Goal: Book appointment/travel/reservation

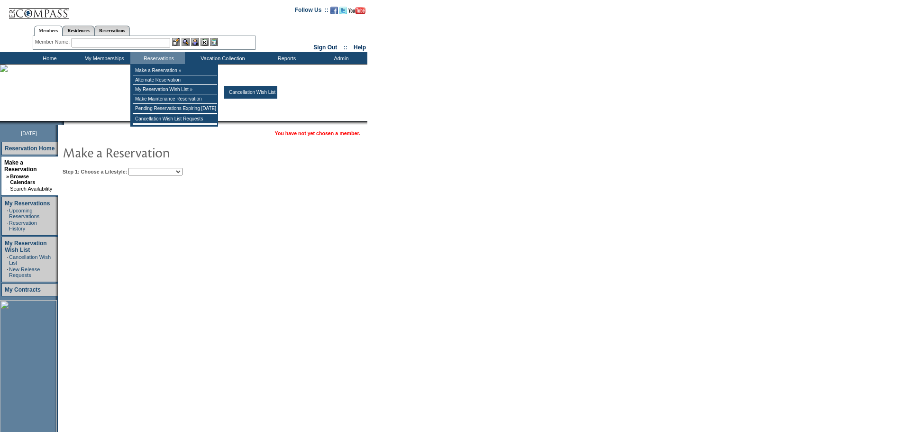
click at [178, 171] on select "Beach Leisure Metropolitan Mountain OIAL for Adventure OIAL for Couples OIAL fo…" at bounding box center [155, 172] width 54 height 8
select select "Beach"
click at [145, 168] on select "Beach Leisure Metropolitan Mountain OIAL for Adventure OIAL for Couples OIAL fo…" at bounding box center [155, 172] width 54 height 8
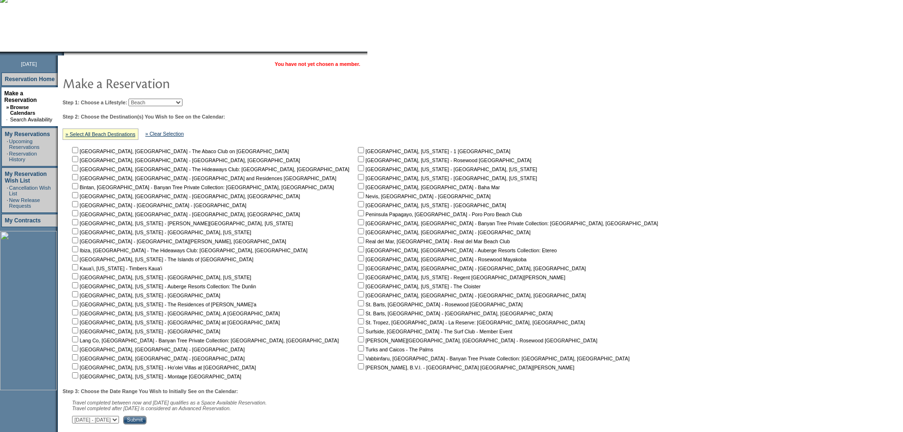
scroll to position [137, 0]
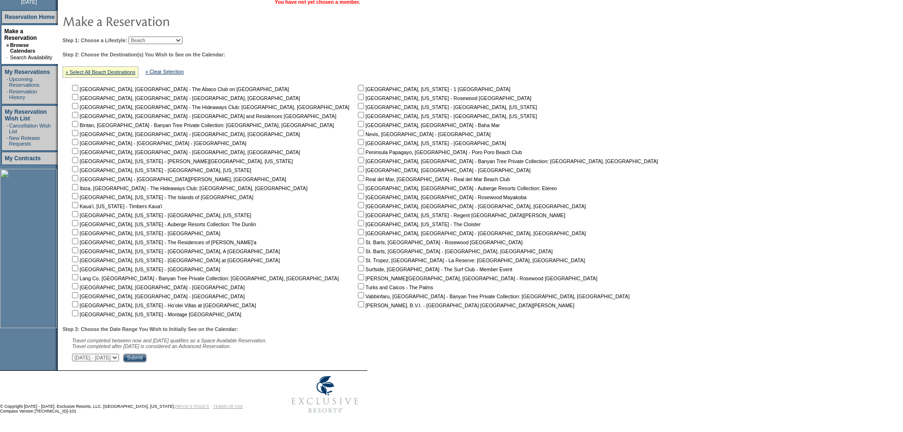
click at [358, 175] on input "checkbox" at bounding box center [361, 178] width 6 height 6
checkbox input "true"
click at [146, 354] on input "Submit" at bounding box center [134, 358] width 23 height 9
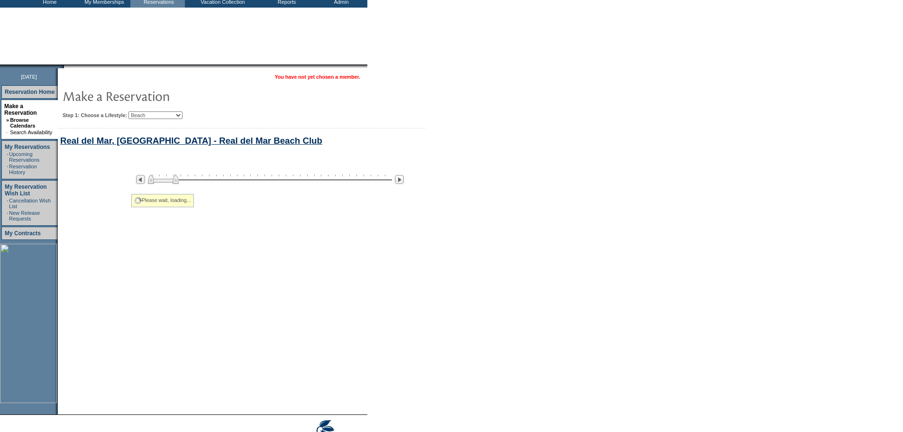
select select "Beach"
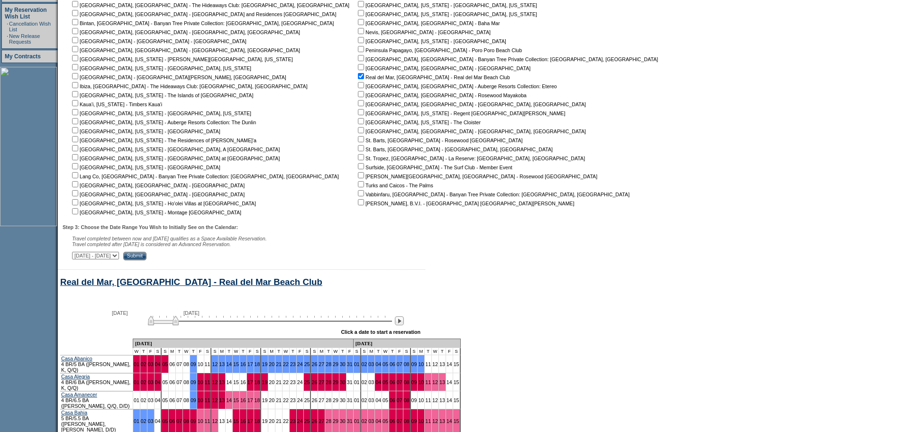
scroll to position [408, 0]
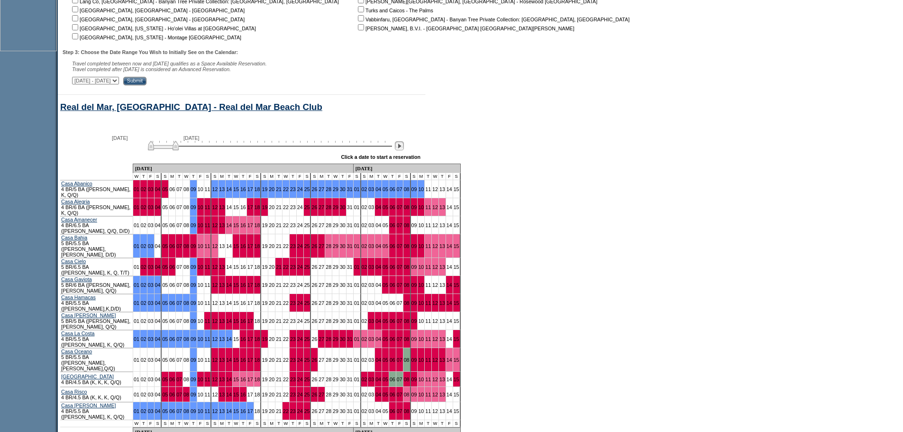
click at [404, 150] on img at bounding box center [399, 145] width 9 height 9
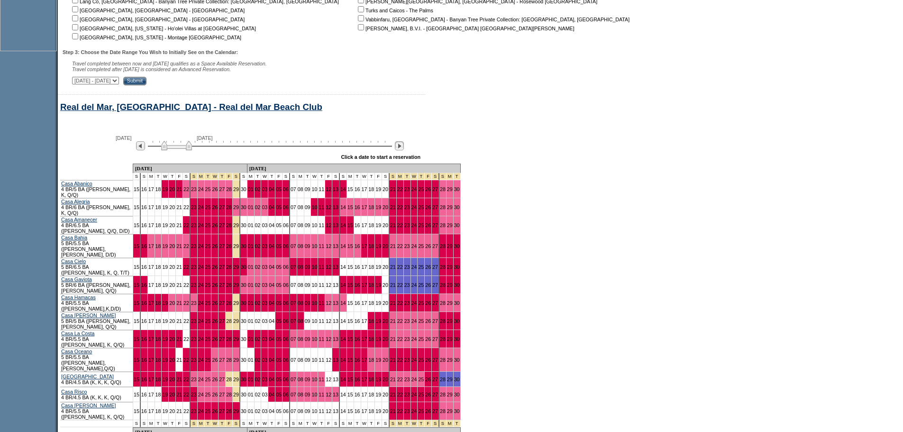
click at [404, 150] on img at bounding box center [399, 145] width 9 height 9
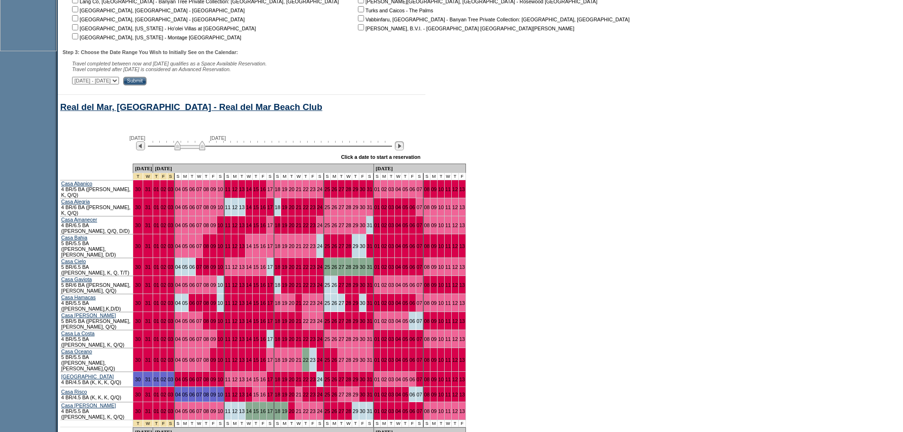
click at [404, 150] on img at bounding box center [399, 145] width 9 height 9
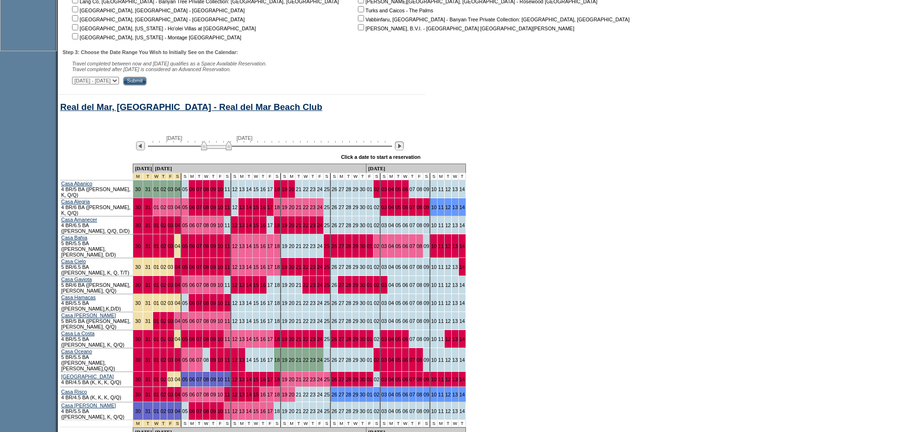
click at [404, 150] on img at bounding box center [399, 145] width 9 height 9
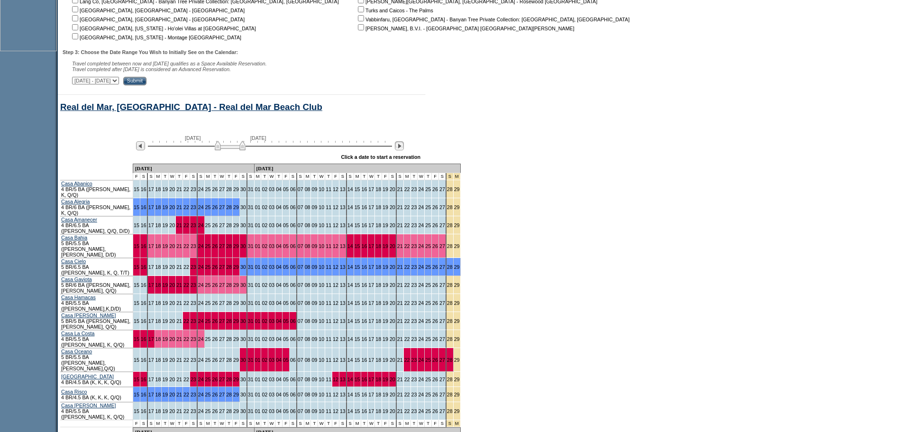
click at [404, 150] on img at bounding box center [399, 145] width 9 height 9
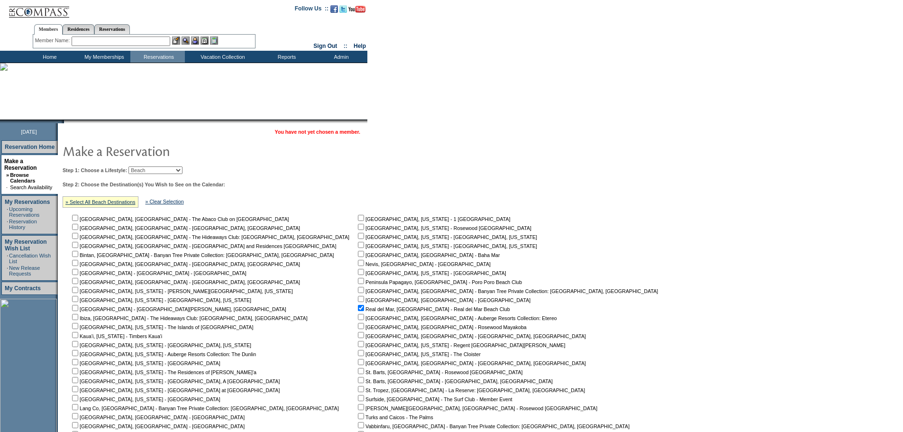
scroll to position [0, 0]
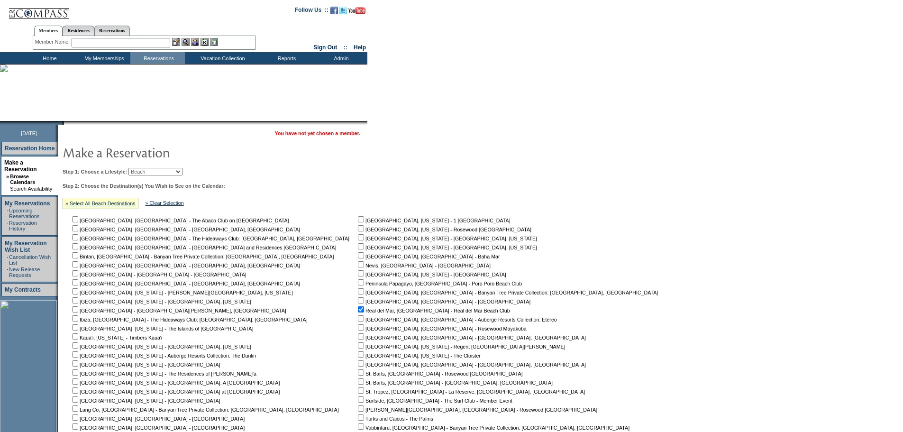
click at [151, 44] on input "text" at bounding box center [121, 42] width 99 height 9
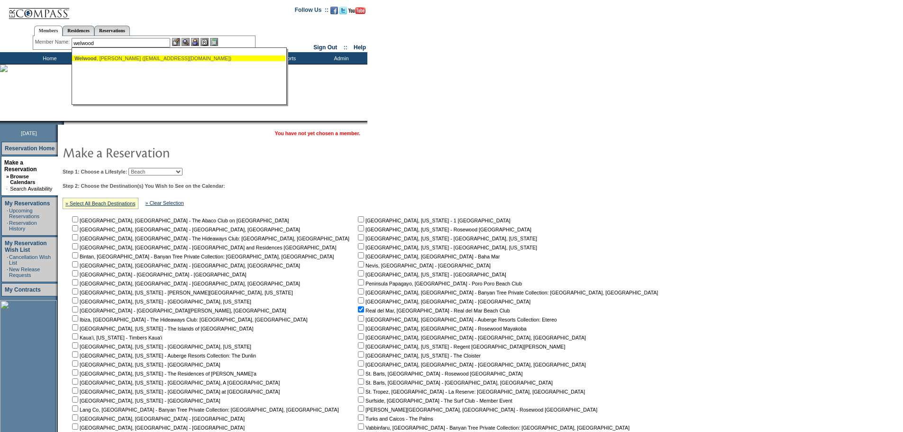
click at [139, 59] on div "[PERSON_NAME] ([EMAIL_ADDRESS][DOMAIN_NAME])" at bounding box center [178, 58] width 209 height 6
type input "[PERSON_NAME] ([EMAIL_ADDRESS][DOMAIN_NAME])"
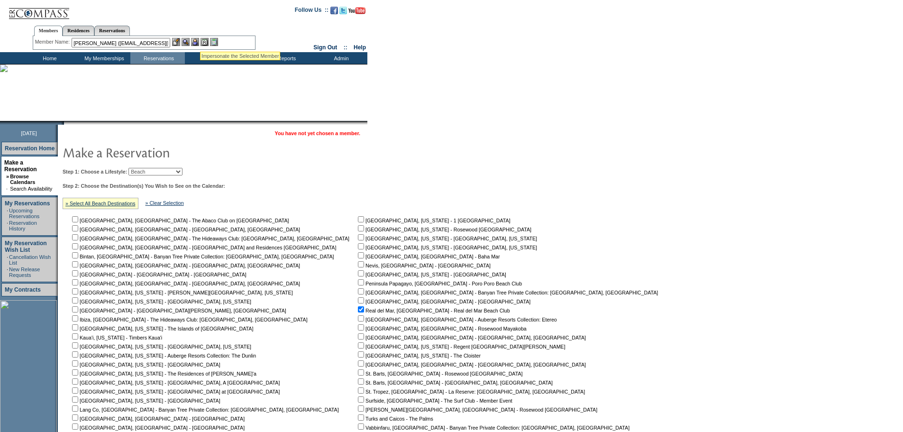
drag, startPoint x: 200, startPoint y: 40, endPoint x: 194, endPoint y: 41, distance: 5.8
click at [199, 40] on img at bounding box center [195, 42] width 8 height 8
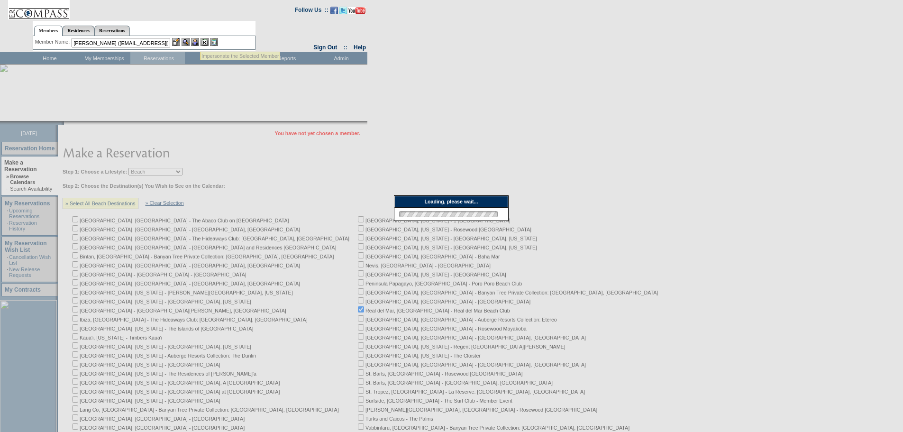
click at [185, 42] on img at bounding box center [186, 42] width 8 height 8
